Goal: Connect with others: Connect with other users

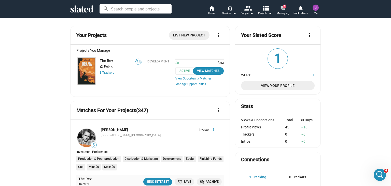
click at [282, 10] on mat-icon "forum" at bounding box center [282, 8] width 5 height 5
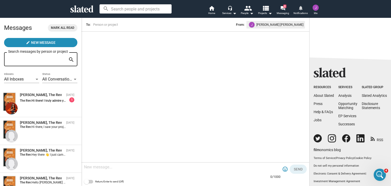
click at [301, 9] on mat-icon "notifications" at bounding box center [300, 7] width 5 height 5
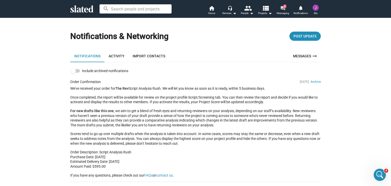
click at [283, 9] on mat-icon "forum" at bounding box center [282, 8] width 5 height 5
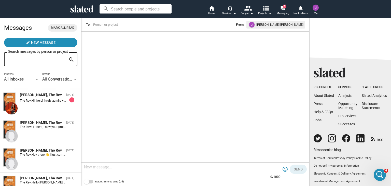
click at [266, 11] on mat-icon "view_list" at bounding box center [265, 7] width 7 height 7
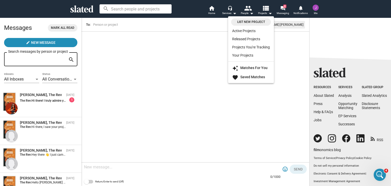
click at [182, 49] on div at bounding box center [195, 93] width 391 height 186
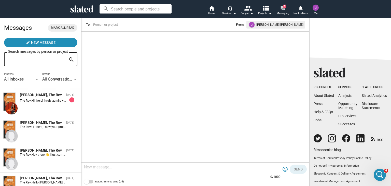
click at [281, 9] on mat-icon "forum" at bounding box center [282, 8] width 5 height 5
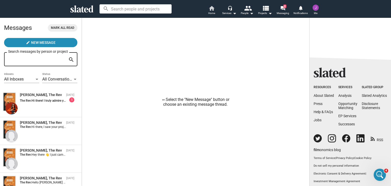
click at [210, 11] on span "Home" at bounding box center [211, 13] width 7 height 6
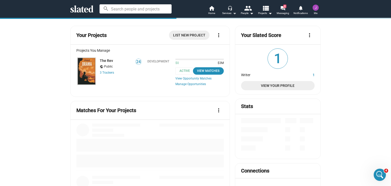
click at [227, 11] on div "Services arrow_drop_down" at bounding box center [229, 13] width 14 height 6
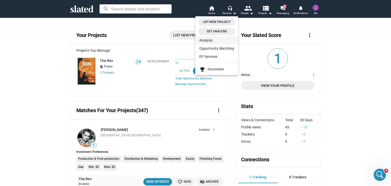
click at [207, 41] on link "Analysis" at bounding box center [216, 40] width 43 height 8
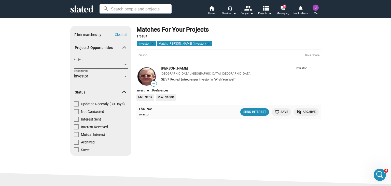
click at [124, 65] on div at bounding box center [125, 65] width 5 height 4
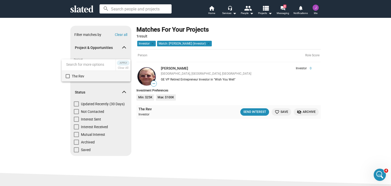
click at [181, 119] on div at bounding box center [195, 93] width 391 height 186
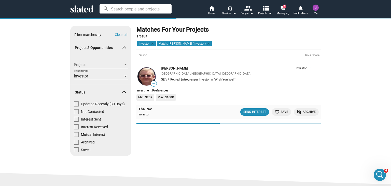
click at [124, 77] on div at bounding box center [125, 76] width 5 height 4
